Goal: Task Accomplishment & Management: Manage account settings

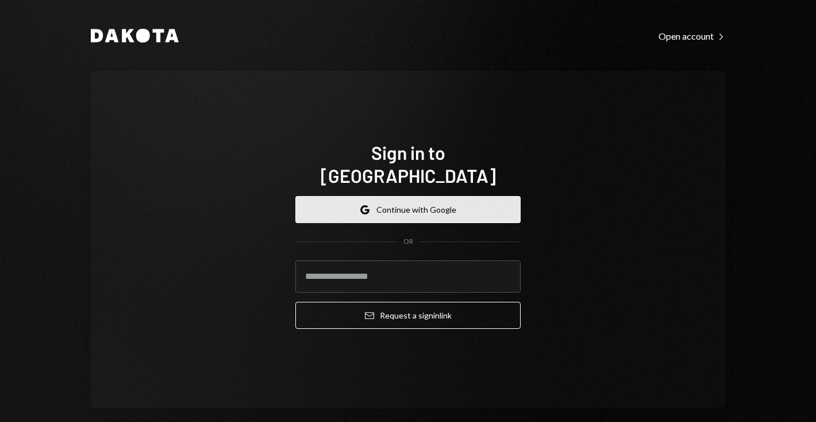
click at [407, 202] on button "Google Continue with Google" at bounding box center [407, 209] width 225 height 27
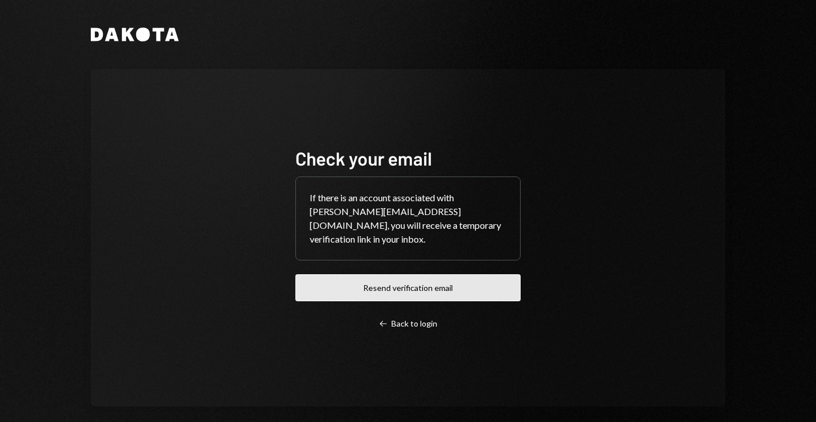
click at [380, 284] on button "Resend verification email" at bounding box center [407, 287] width 225 height 27
